Goal: Manage account settings

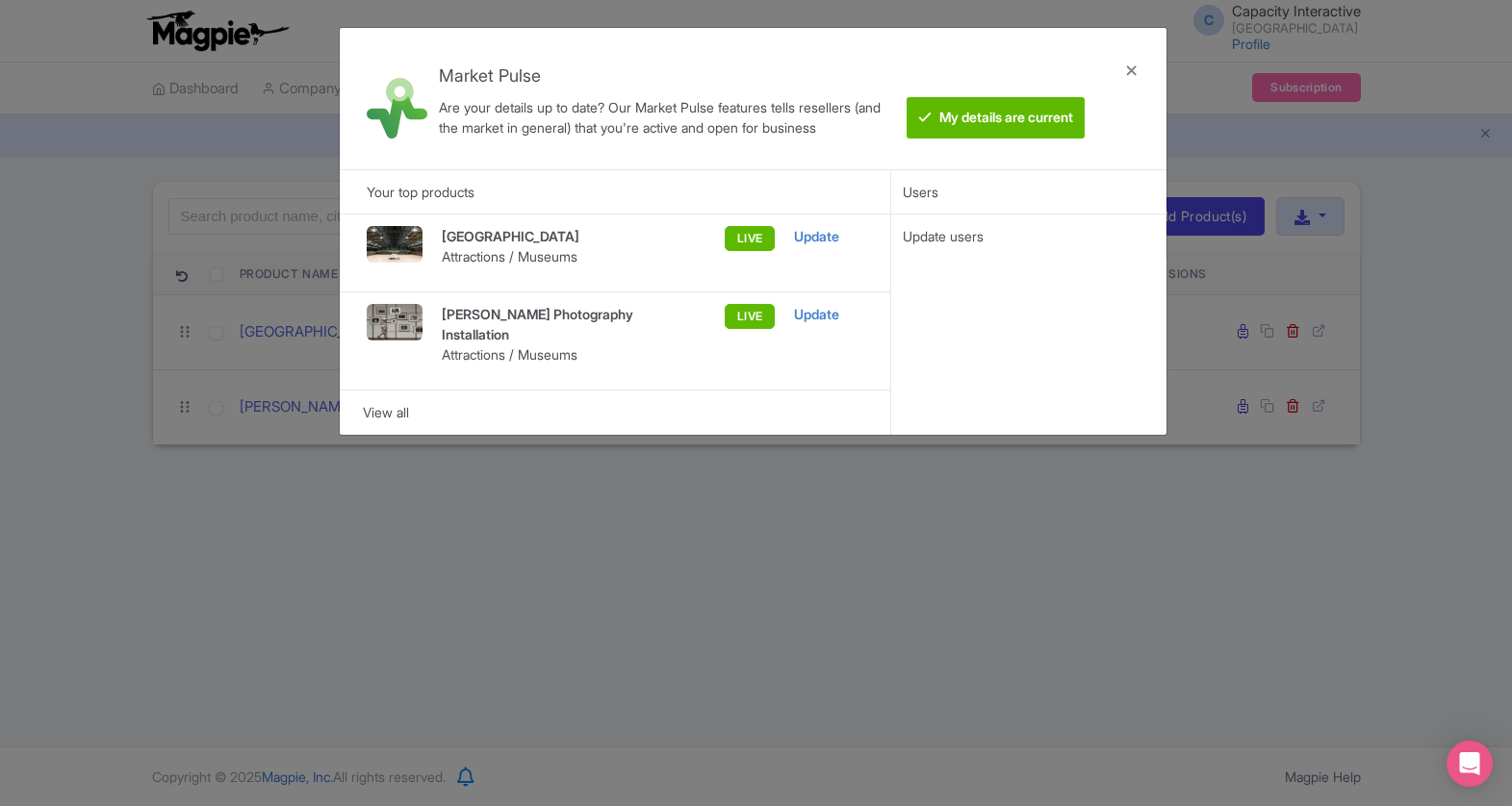
click at [1129, 72] on div at bounding box center [1131, 99] width 47 height 111
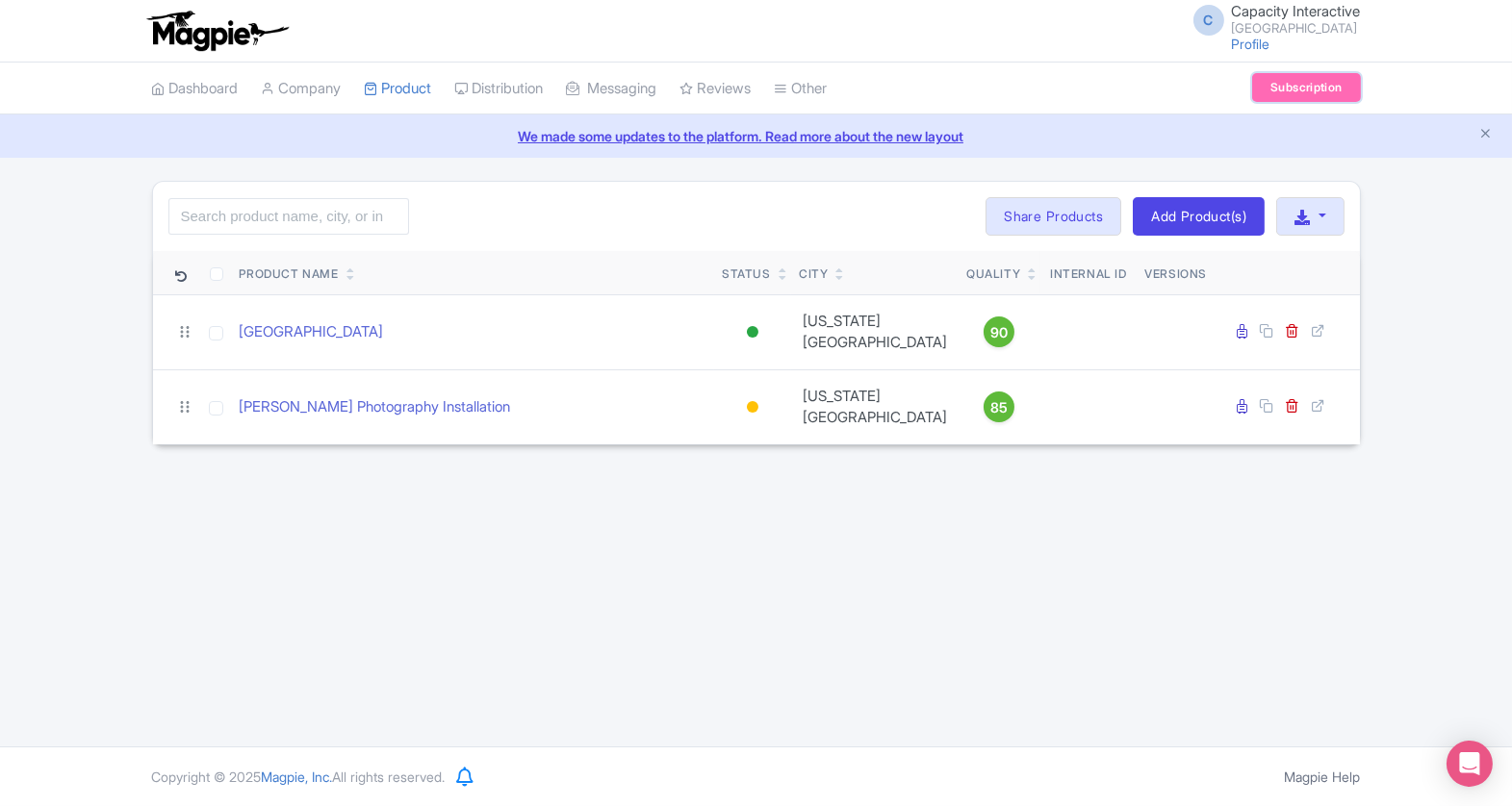
click at [1302, 90] on link "Subscription" at bounding box center [1305, 87] width 108 height 29
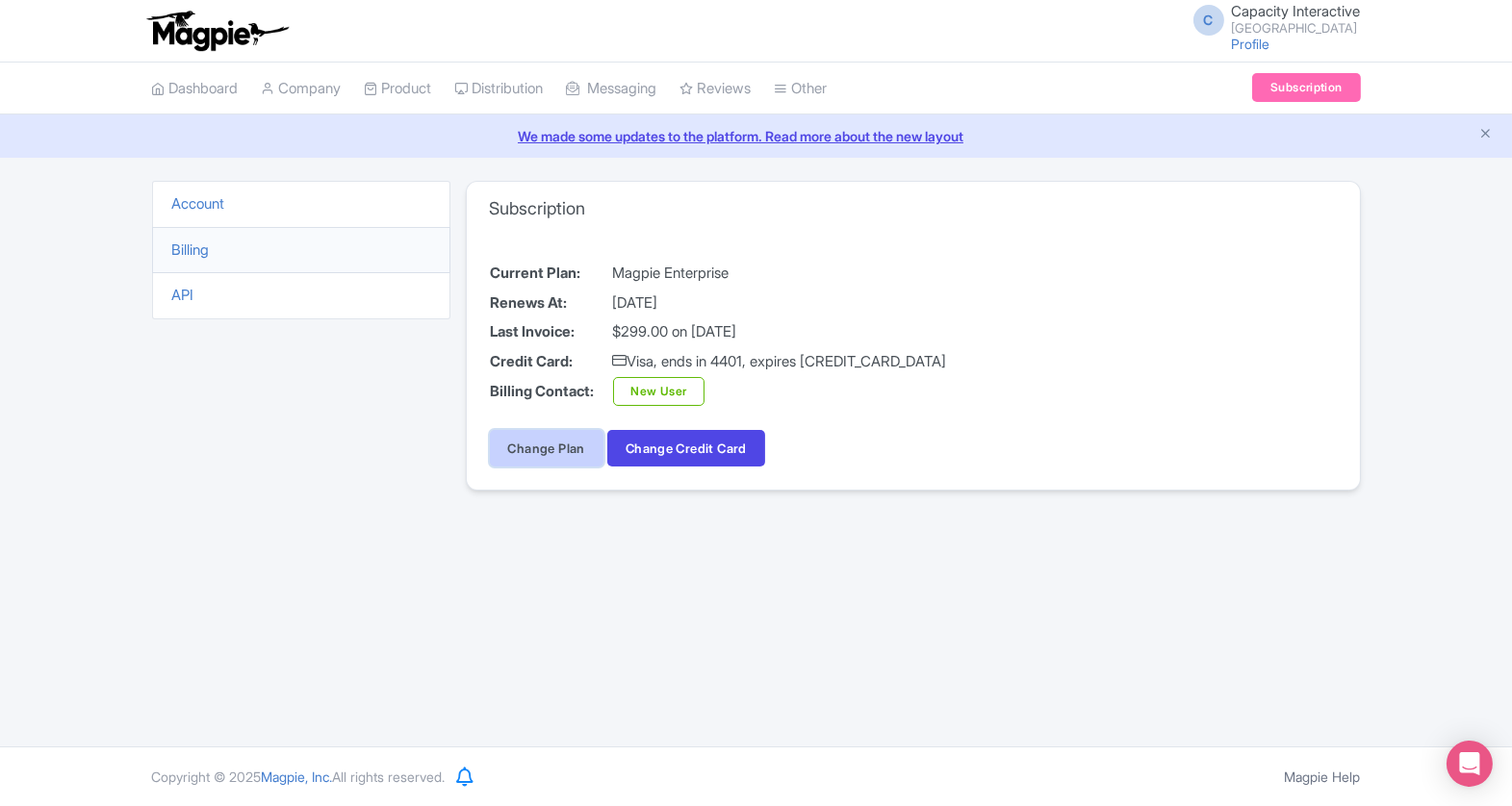
click at [552, 451] on link "Change Plan" at bounding box center [547, 448] width 114 height 37
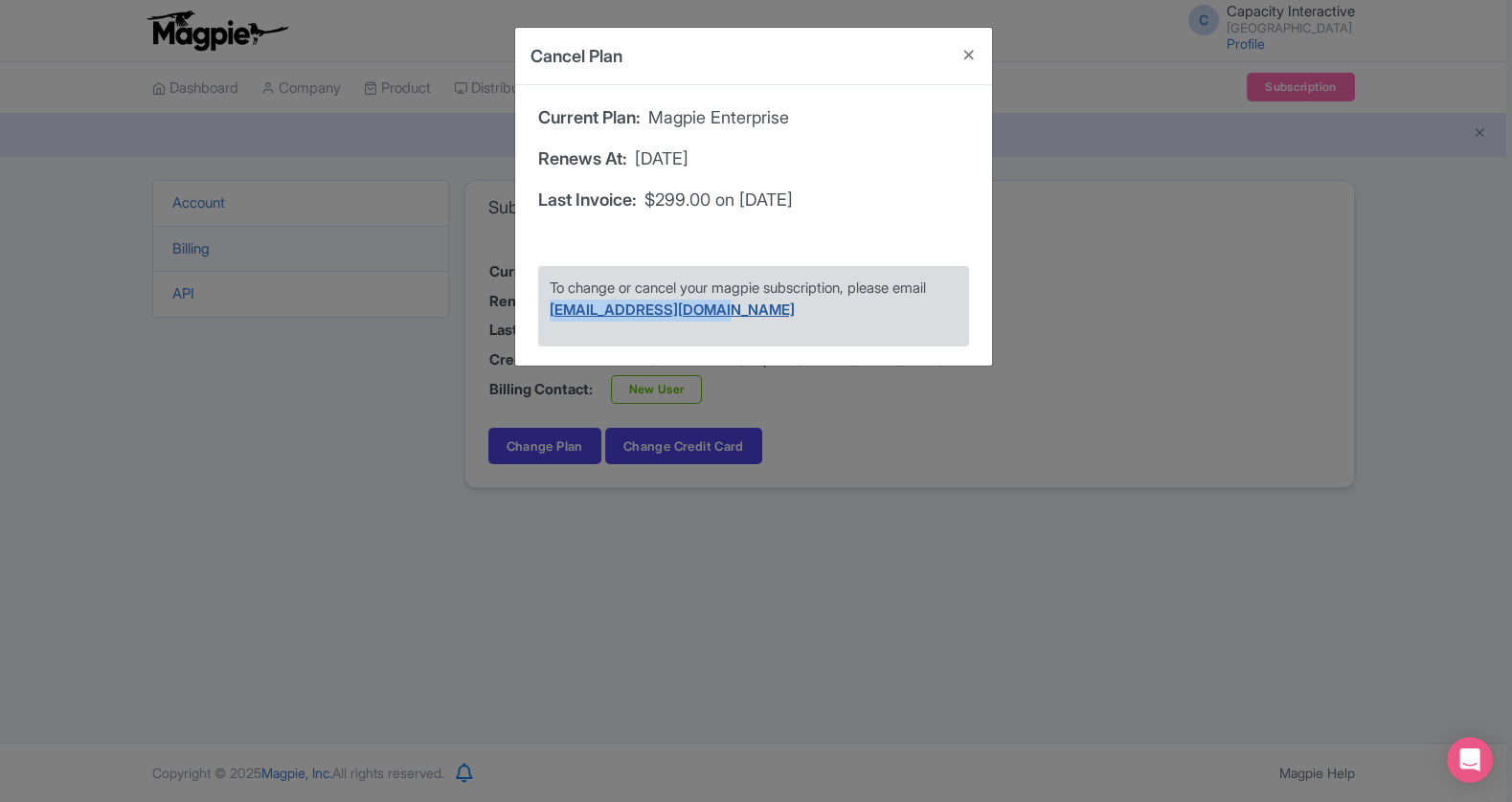
drag, startPoint x: 736, startPoint y: 304, endPoint x: 552, endPoint y: 308, distance: 184.0
click at [552, 308] on p "To change or cancel your magpie subscription, please email [EMAIL_ADDRESS][DOMA…" at bounding box center [754, 300] width 408 height 43
copy link "[EMAIL_ADDRESS][DOMAIN_NAME]"
click at [797, 325] on div "To change or cancel your magpie subscription, please email [EMAIL_ADDRESS][DOMA…" at bounding box center [753, 306] width 431 height 81
click at [978, 49] on button "Close" at bounding box center [969, 54] width 46 height 54
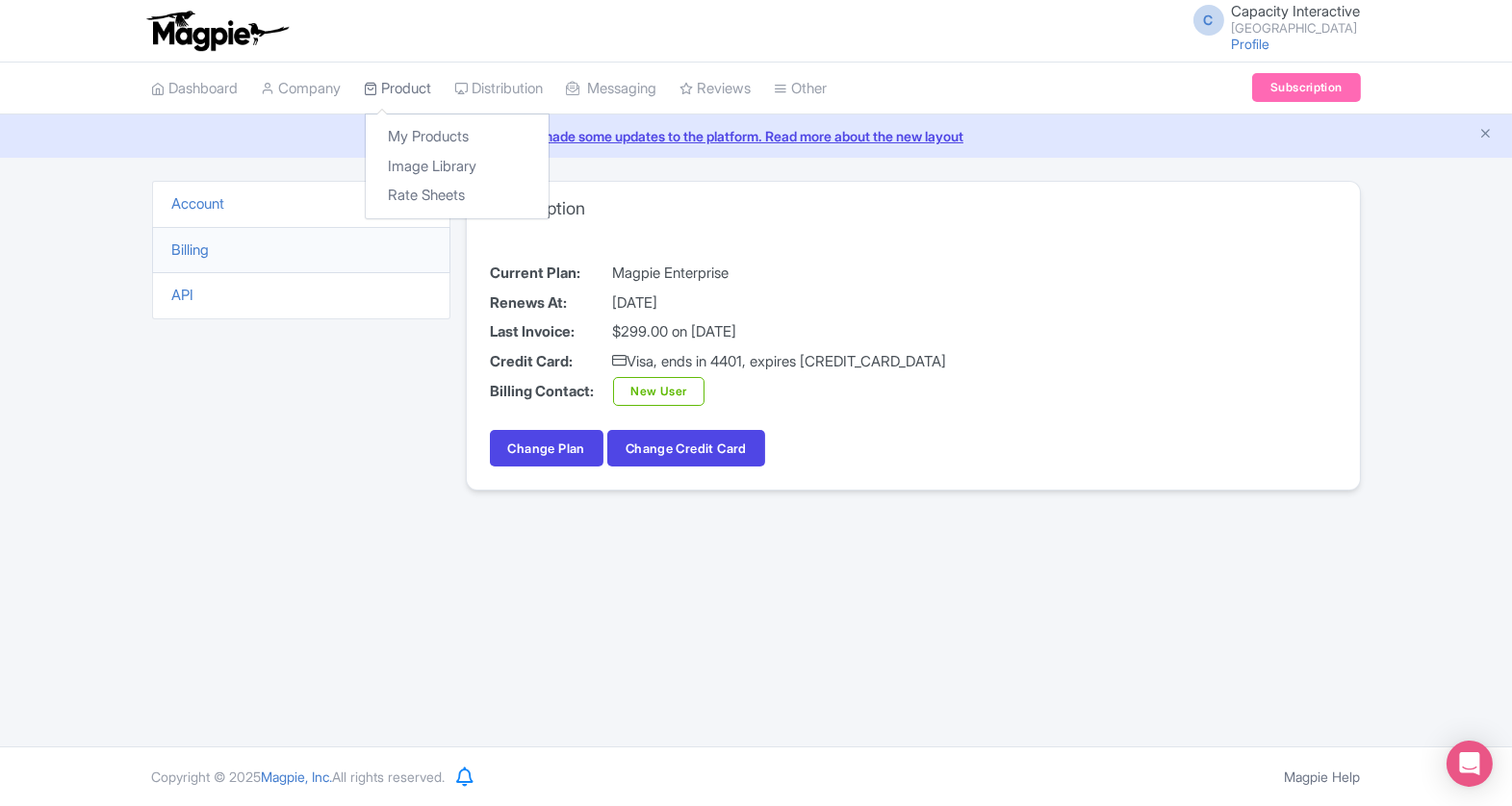
click at [416, 88] on link "Product" at bounding box center [398, 88] width 67 height 52
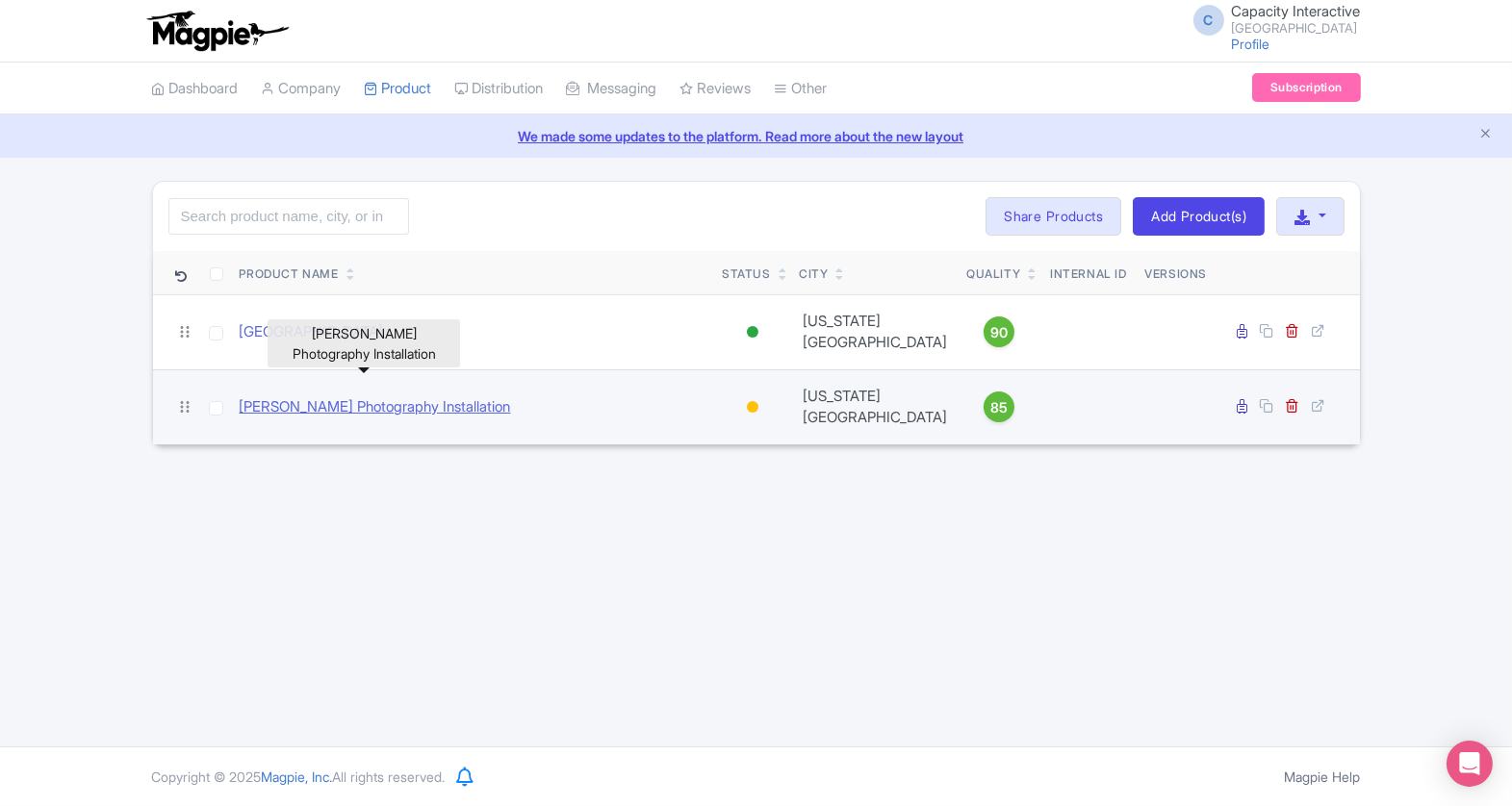
click at [457, 396] on link "Diane Arbus Photography Installation" at bounding box center [375, 407] width 271 height 22
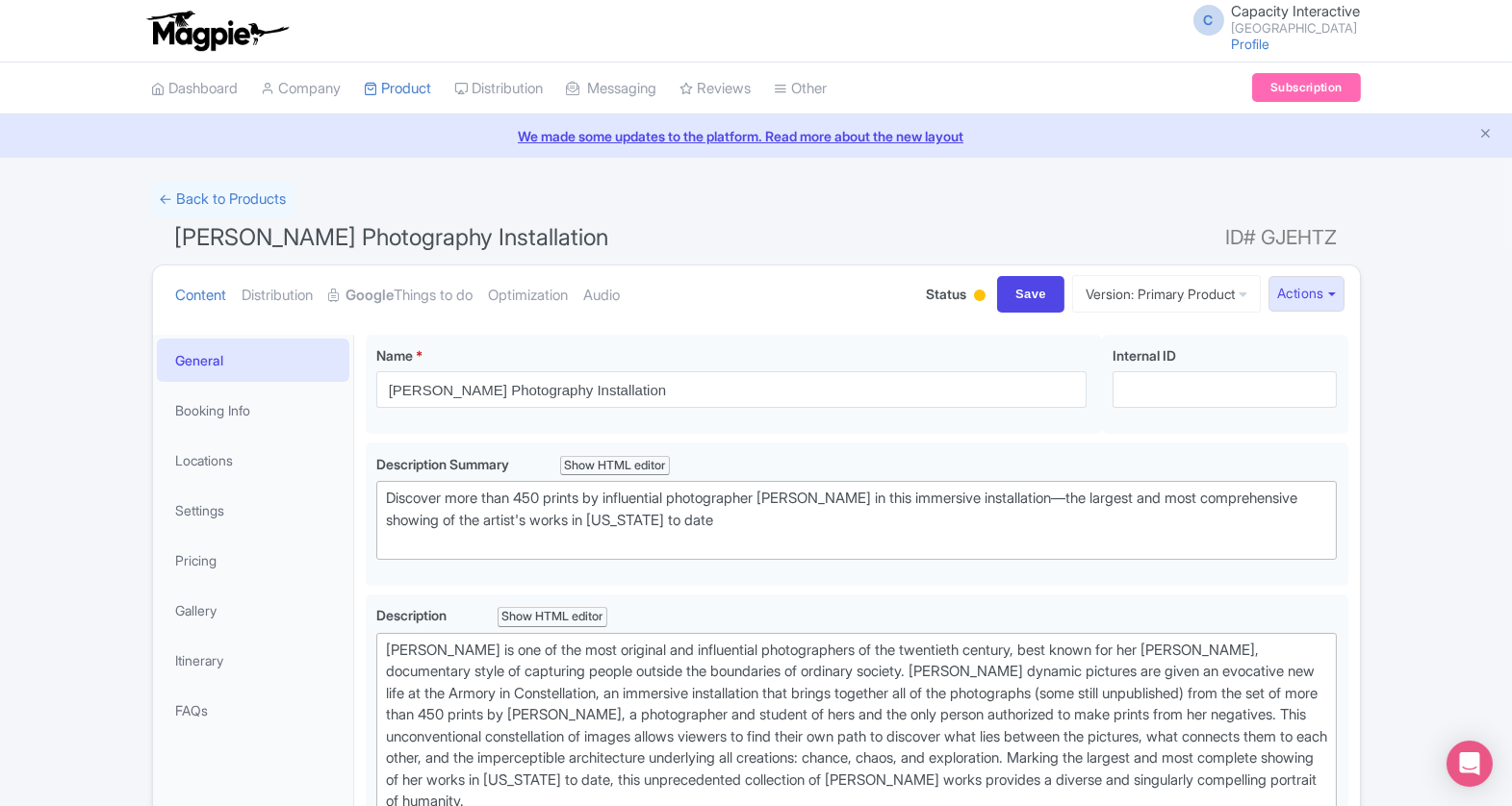
click at [973, 295] on div at bounding box center [979, 295] width 12 height 12
click at [734, 288] on ul "Content Distribution Google Things to do Optimization Audio" at bounding box center [532, 294] width 728 height 58
